Goal: Information Seeking & Learning: Find specific fact

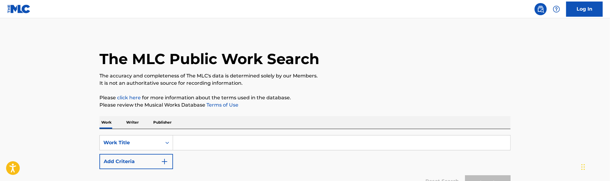
scroll to position [57, 0]
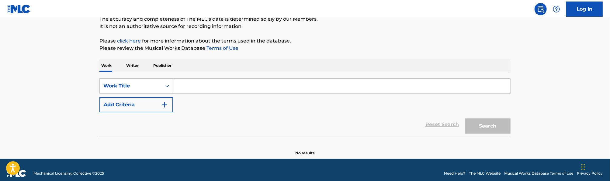
click at [204, 91] on input "Search Form" at bounding box center [341, 86] width 337 height 15
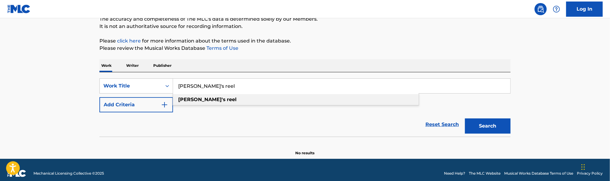
type input "[PERSON_NAME]'s reel"
click at [195, 100] on strong "[PERSON_NAME]'s" at bounding box center [201, 100] width 47 height 6
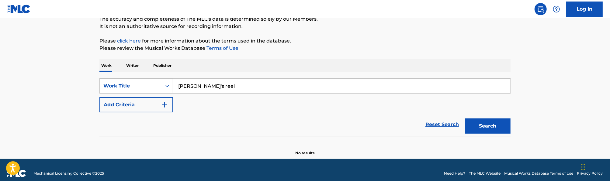
click at [454, 123] on link "Reset Search" at bounding box center [442, 124] width 40 height 13
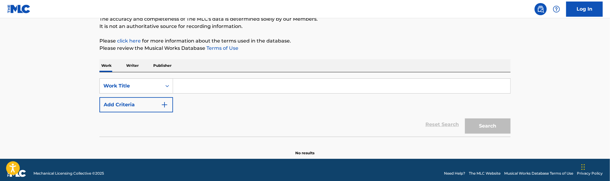
click at [233, 84] on input "Search Form" at bounding box center [341, 86] width 337 height 15
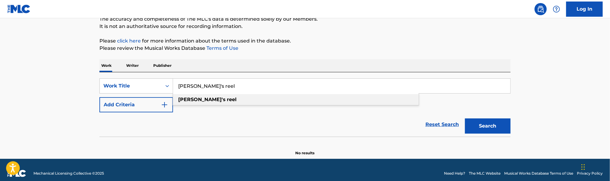
type input "[PERSON_NAME]'s reel"
click at [185, 101] on strong "[PERSON_NAME]'s" at bounding box center [201, 100] width 47 height 6
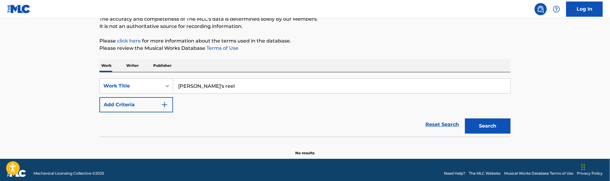
click at [177, 99] on div "SearchWithCriteriac918912f-f92e-4bd9-bb02-19513f58ffca Work Title [PERSON_NAME]…" at bounding box center [304, 95] width 411 height 34
click at [141, 107] on button "Add Criteria" at bounding box center [136, 104] width 74 height 15
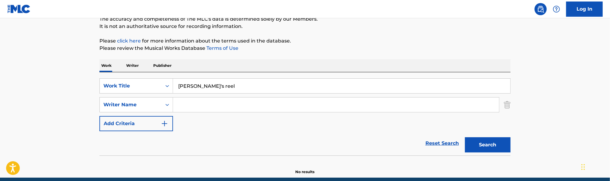
click at [204, 97] on div "Search Form" at bounding box center [336, 104] width 326 height 15
click at [205, 107] on input "Search Form" at bounding box center [336, 105] width 326 height 15
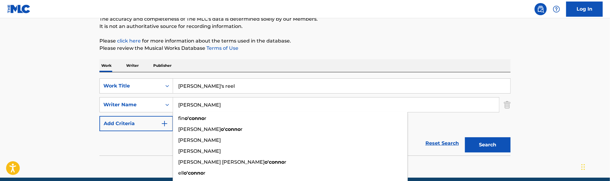
type input "[PERSON_NAME]"
click at [465, 137] on button "Search" at bounding box center [488, 144] width 46 height 15
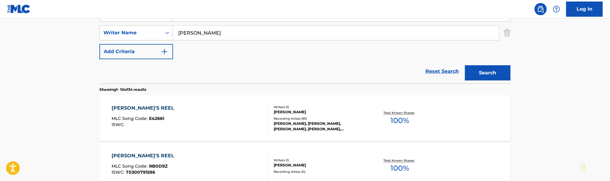
scroll to position [130, 0]
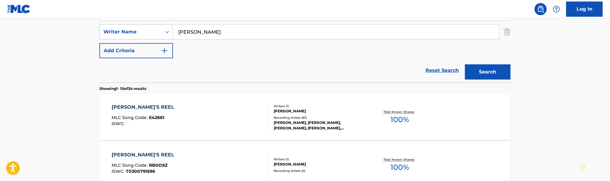
click at [205, 111] on div "[PERSON_NAME]'S REEL MLC Song Code : E42661 ISWC :" at bounding box center [190, 117] width 156 height 27
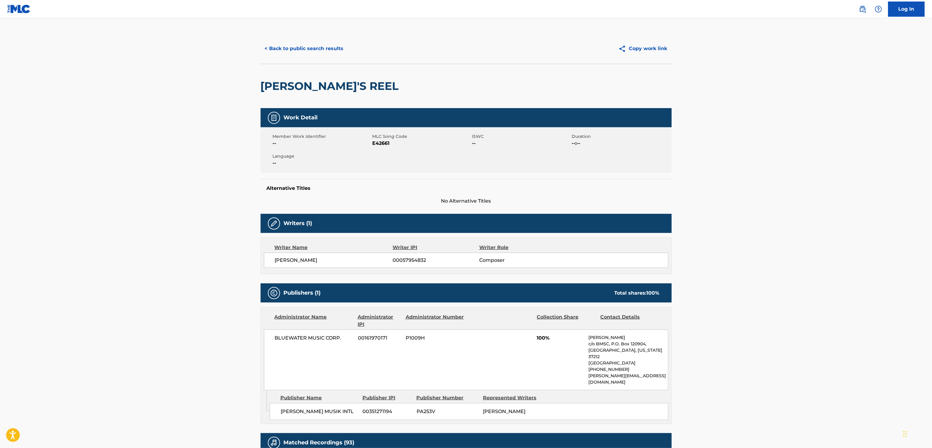
click at [300, 57] on div "< Back to public search results Copy work link" at bounding box center [465, 48] width 411 height 30
click at [300, 53] on button "< Back to public search results" at bounding box center [303, 48] width 87 height 15
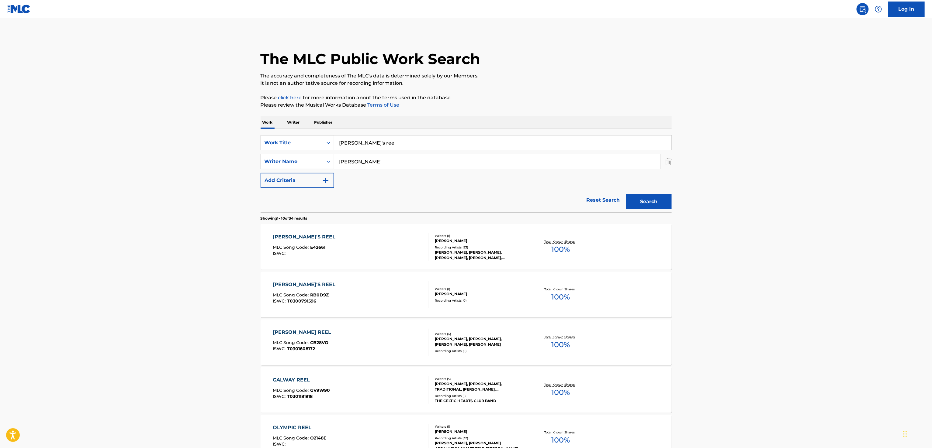
click at [379, 140] on input "[PERSON_NAME]'s reel" at bounding box center [502, 143] width 337 height 15
type input "SPRING PEEPERS"
click at [103, 134] on main "The MLC Public Work Search The accuracy and completeness of The MLC's data is d…" at bounding box center [466, 375] width 932 height 715
click at [370, 162] on input "[PERSON_NAME]" at bounding box center [497, 161] width 326 height 15
type input "SLOANE"
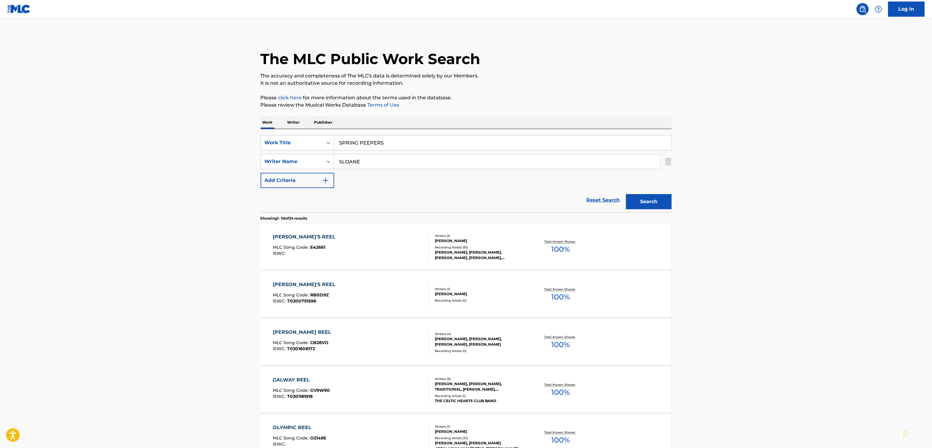
click at [609, 181] on button "Search" at bounding box center [649, 201] width 46 height 15
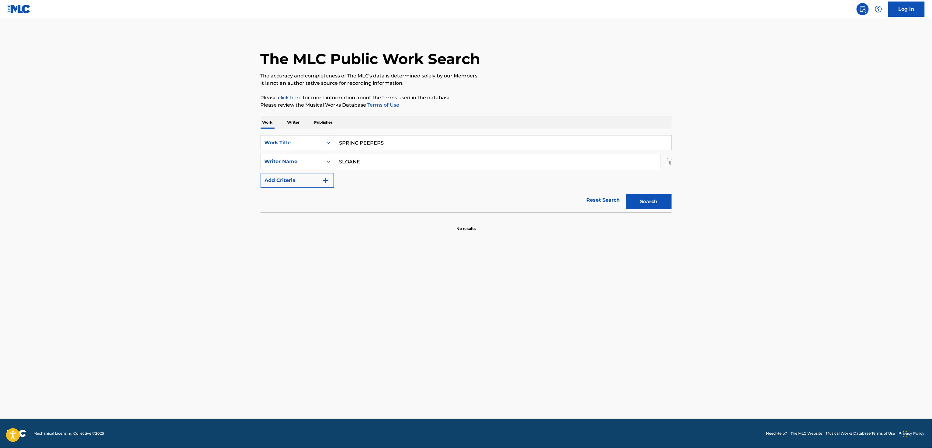
click at [609, 181] on div "Search" at bounding box center [647, 200] width 49 height 24
click at [609, 181] on button "Search" at bounding box center [649, 201] width 46 height 15
drag, startPoint x: 363, startPoint y: 160, endPoint x: 278, endPoint y: 161, distance: 85.1
click at [278, 161] on div "SearchWithCriteria76d6f98d-7303-4fb0-a08a-6622015c2005 Writer Name [PERSON_NAME]" at bounding box center [465, 161] width 411 height 15
click at [609, 181] on button "Search" at bounding box center [649, 201] width 46 height 15
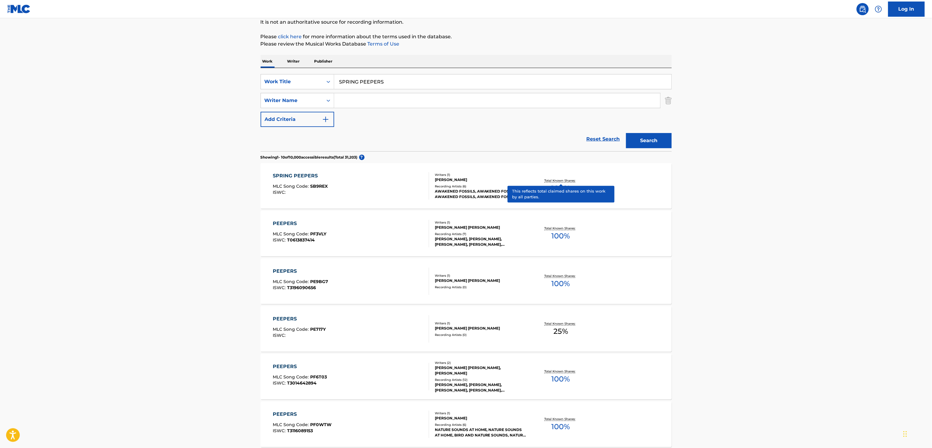
scroll to position [67, 0]
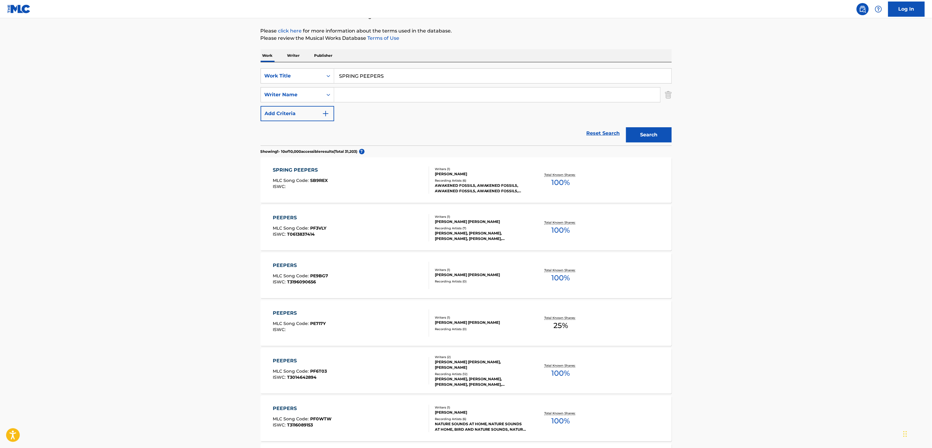
click at [374, 181] on div "SPRING PEEPERS MLC Song Code : SB9REX ISWC :" at bounding box center [351, 180] width 156 height 27
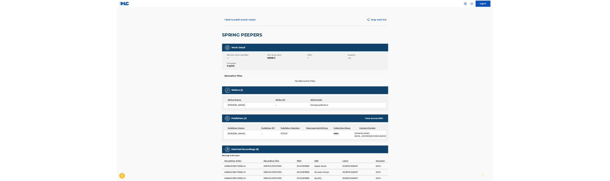
scroll to position [86, 0]
